Goal: Task Accomplishment & Management: Use online tool/utility

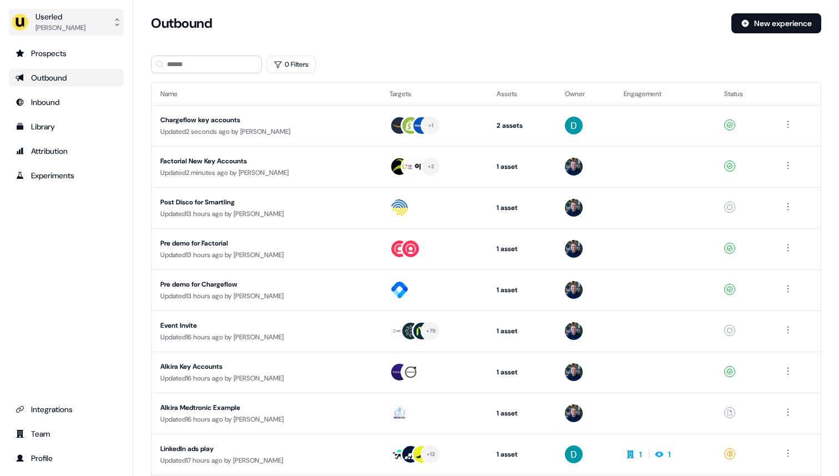
click at [58, 18] on div "Userled" at bounding box center [61, 16] width 50 height 11
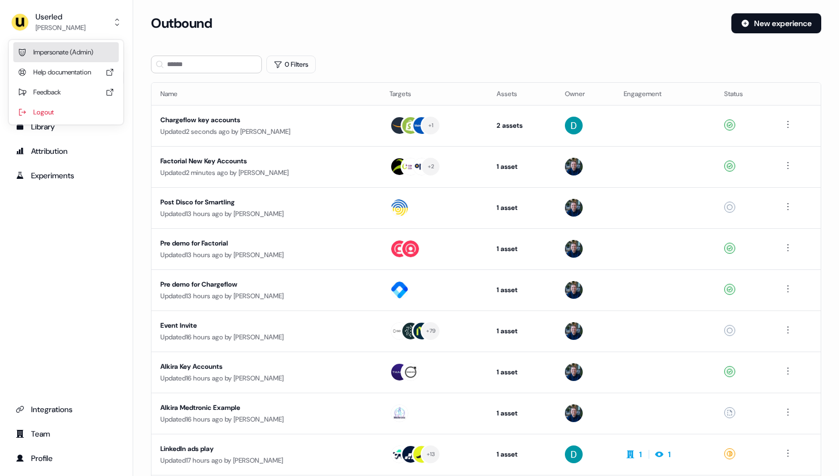
click at [58, 48] on div "Impersonate (Admin)" at bounding box center [65, 52] width 105 height 20
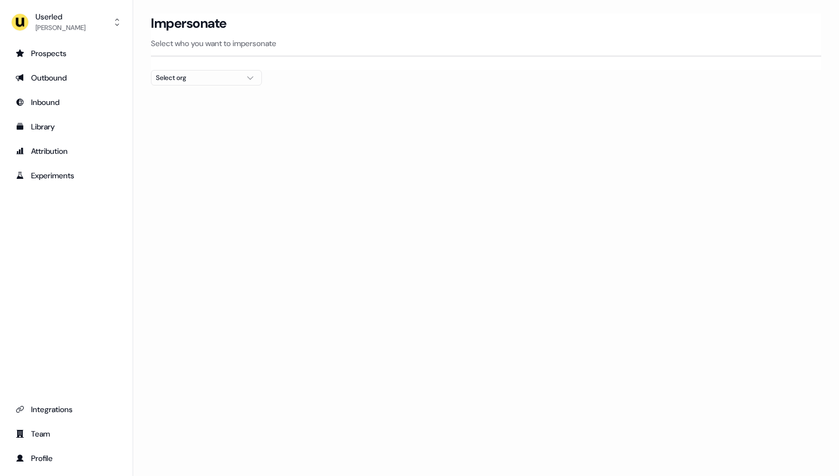
click at [176, 82] on div "Select org" at bounding box center [197, 77] width 83 height 11
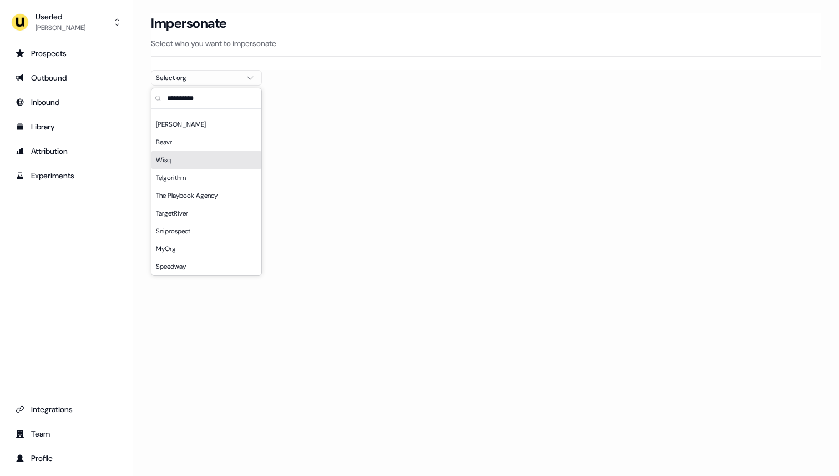
scroll to position [385, 0]
click at [213, 147] on div "Beavr" at bounding box center [207, 141] width 110 height 18
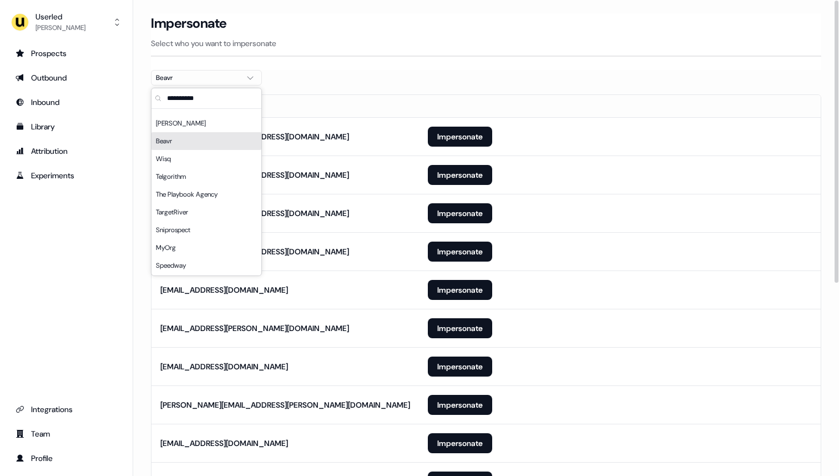
click at [385, 115] on th "Email" at bounding box center [285, 106] width 267 height 22
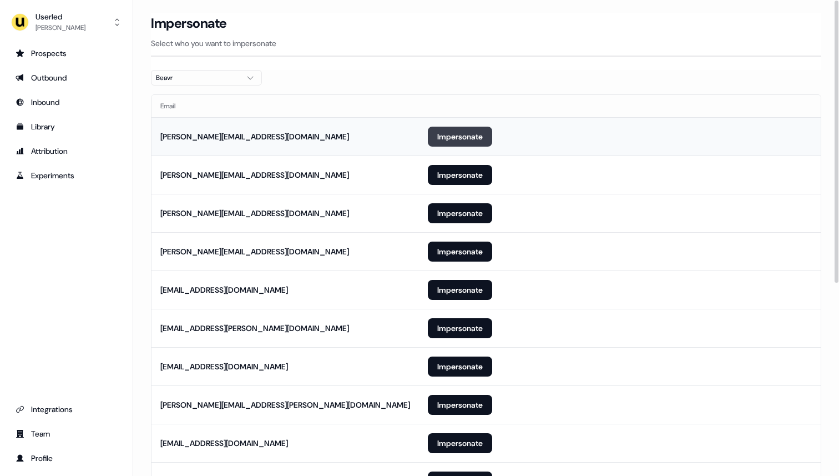
click at [452, 142] on button "Impersonate" at bounding box center [460, 137] width 64 height 20
